Goal: Navigation & Orientation: Understand site structure

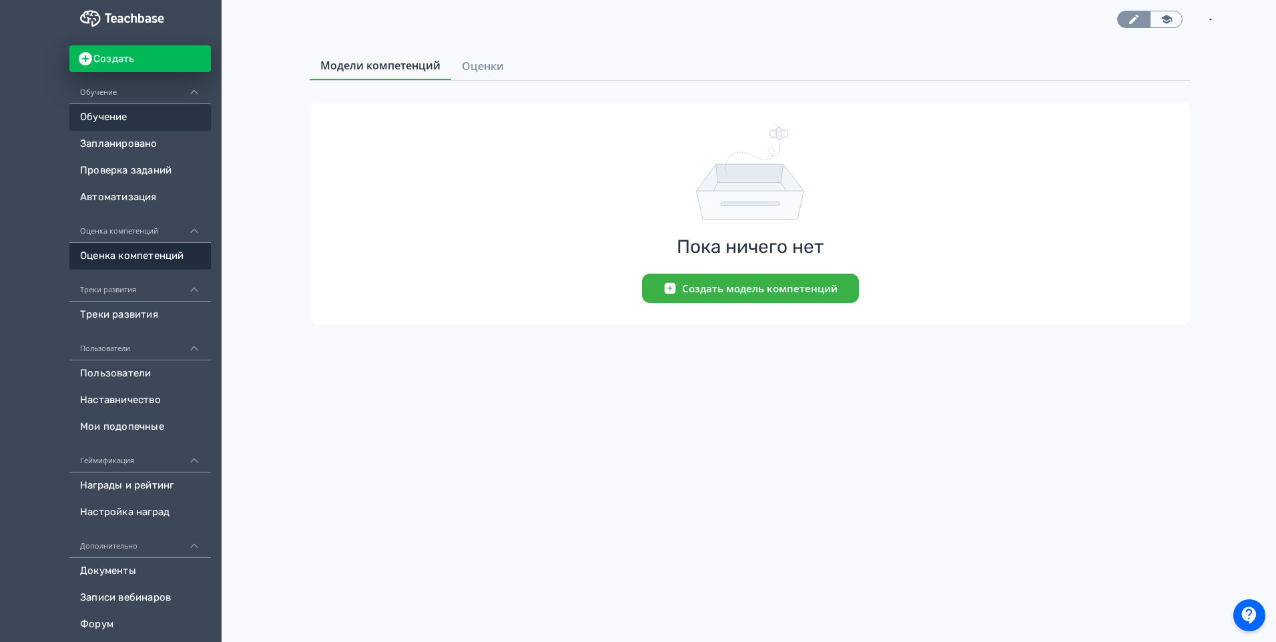
click at [133, 117] on link "Обучение" at bounding box center [139, 117] width 141 height 27
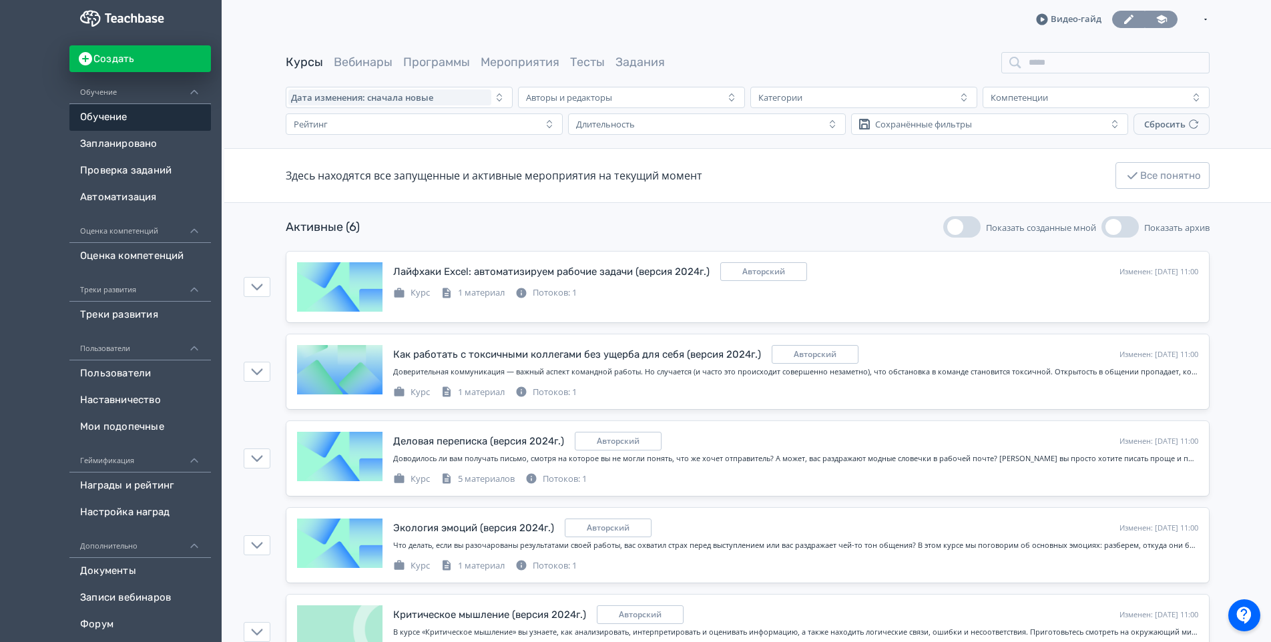
click at [1159, 19] on icon at bounding box center [1161, 19] width 11 height 9
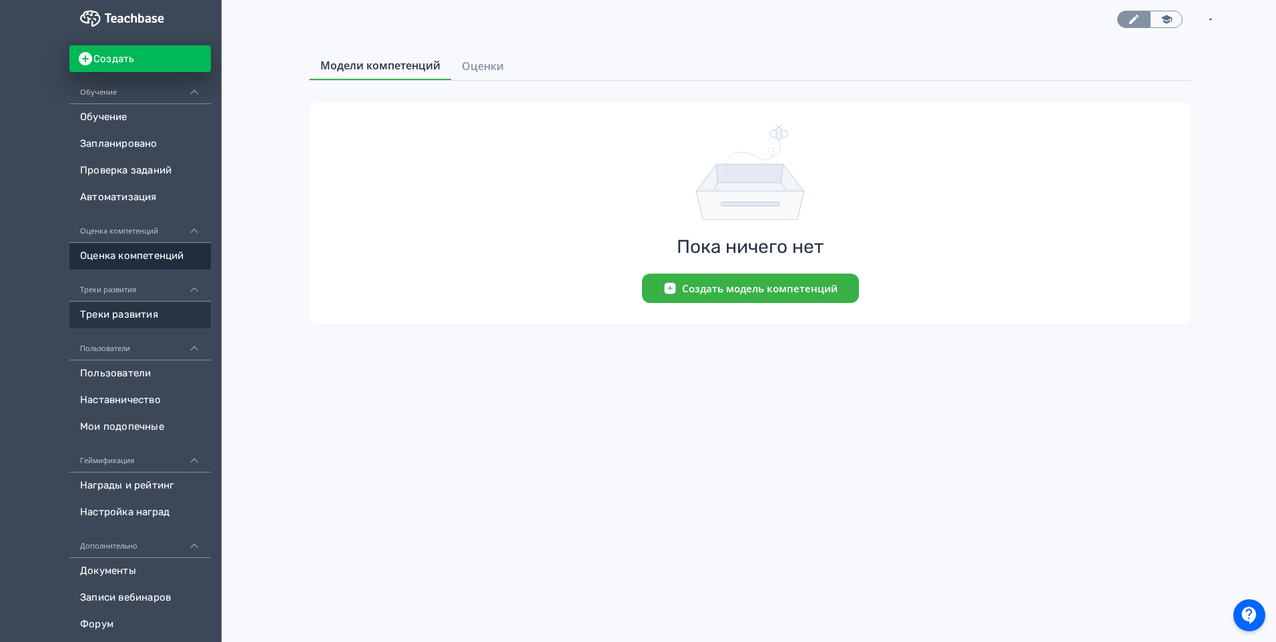
click at [128, 310] on link "Треки развития" at bounding box center [139, 315] width 141 height 27
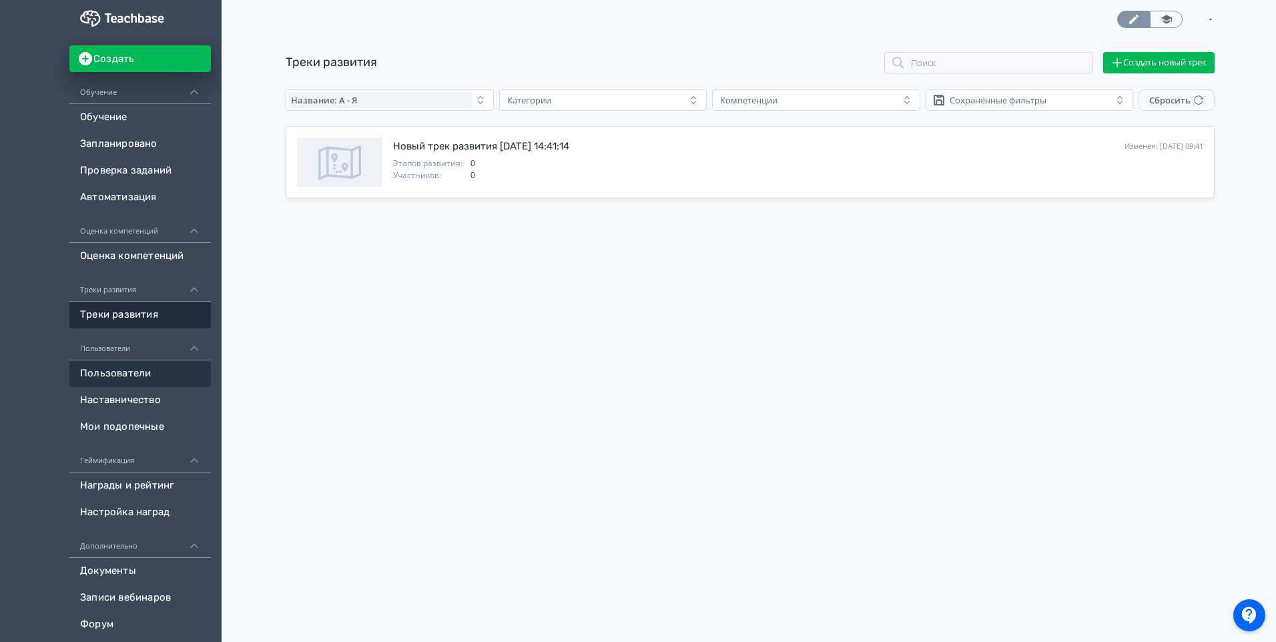
click at [118, 378] on link "Пользователи" at bounding box center [139, 373] width 141 height 27
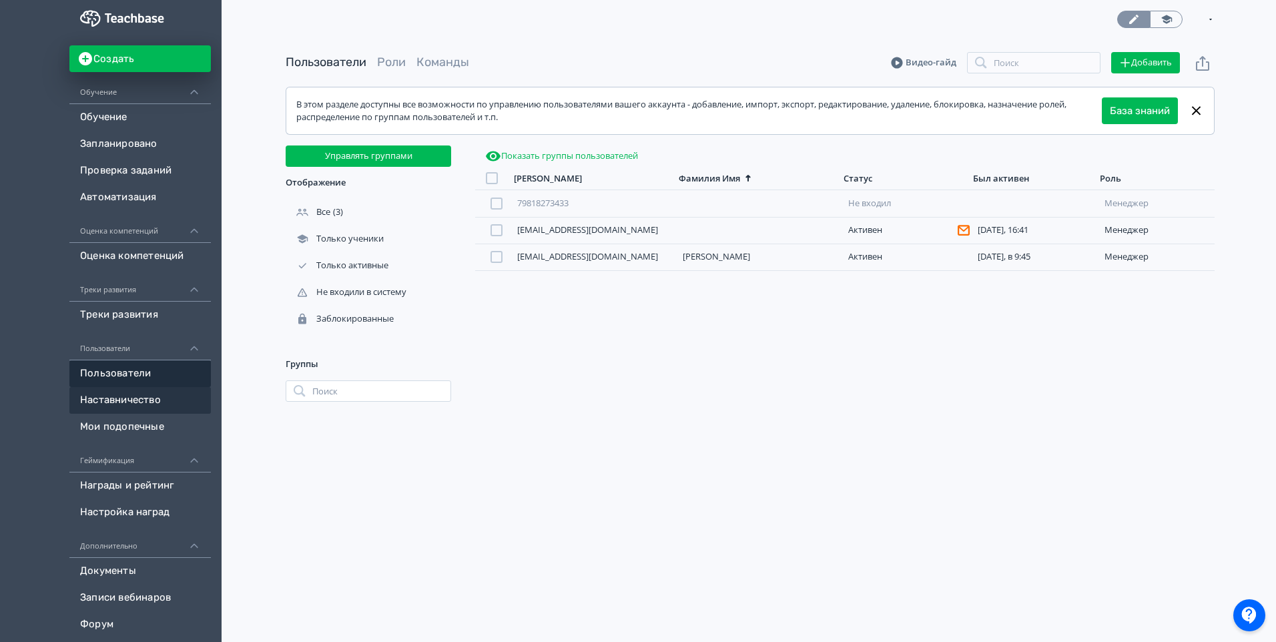
click at [151, 394] on link "Наставничество" at bounding box center [139, 400] width 141 height 27
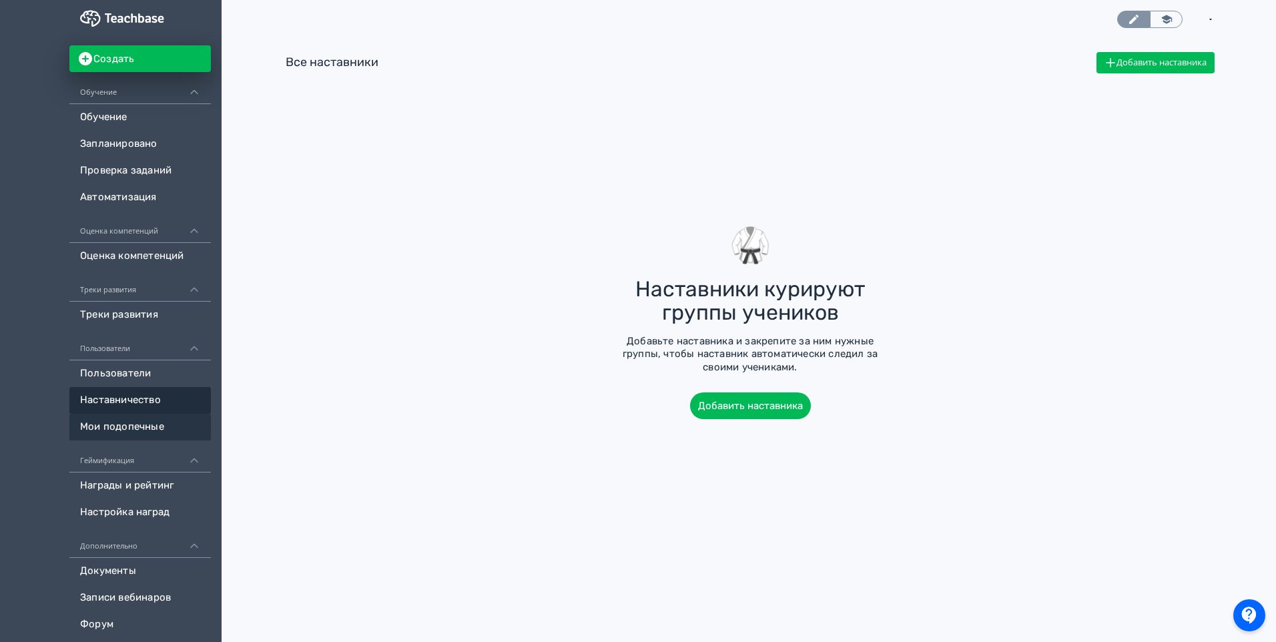
click at [120, 422] on link "Мои подопечные" at bounding box center [139, 427] width 141 height 27
